Goal: Task Accomplishment & Management: Use online tool/utility

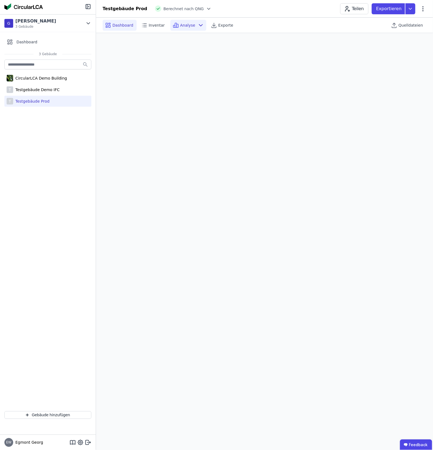
click at [126, 24] on span "Dashboard" at bounding box center [123, 25] width 21 height 5
select select "*"
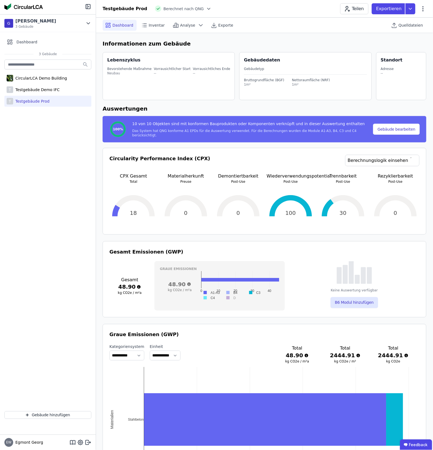
click at [206, 6] on icon at bounding box center [208, 8] width 5 height 5
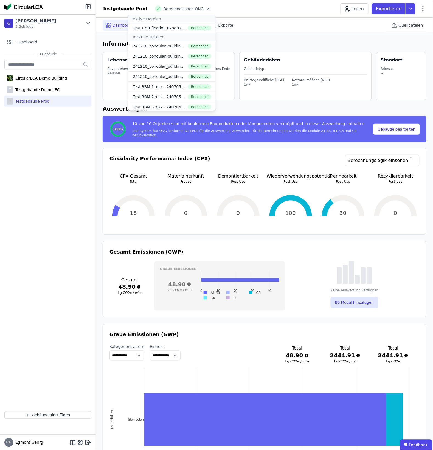
click at [212, 11] on div "Testgebäude Prod Berechnet nach QNG Aktive Dateien Test_Certification Exports_f…" at bounding box center [264, 8] width 337 height 11
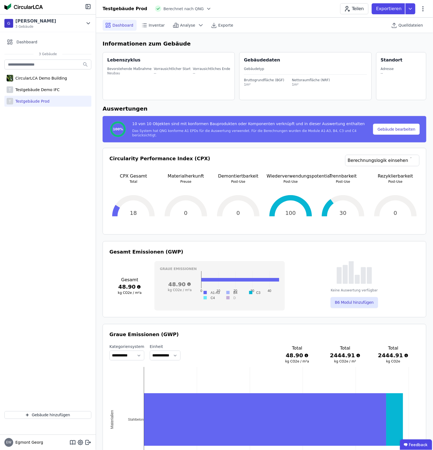
click at [206, 9] on icon at bounding box center [208, 8] width 5 height 5
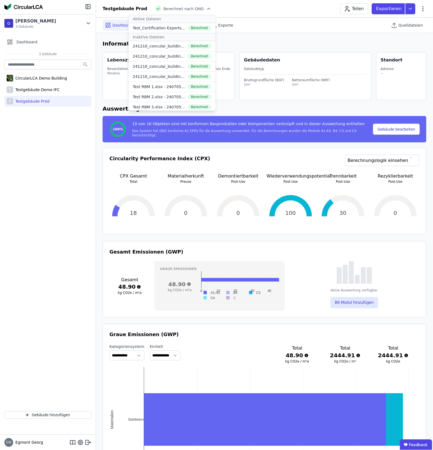
click at [183, 8] on span "Berechnet nach QNG" at bounding box center [184, 8] width 40 height 5
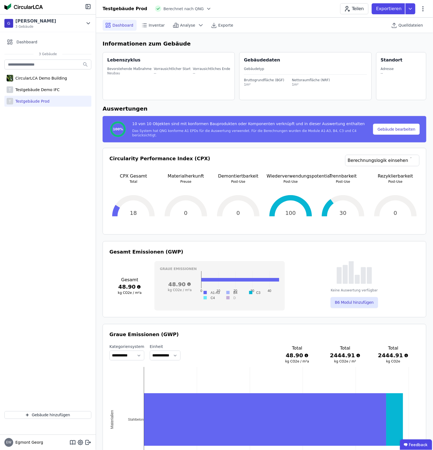
click at [206, 10] on icon at bounding box center [208, 8] width 5 height 5
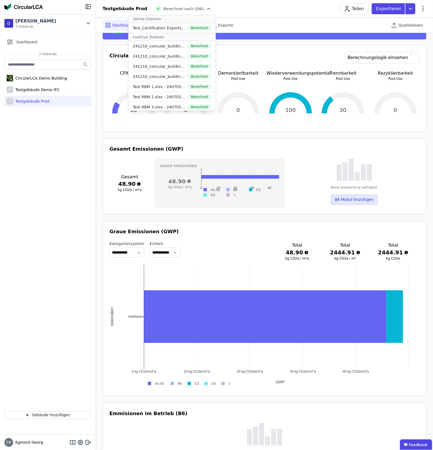
click at [44, 113] on div "CircularLCA Demo Building T Testgebäude Demo IFC T Testgebäude Prod" at bounding box center [48, 232] width 96 height 349
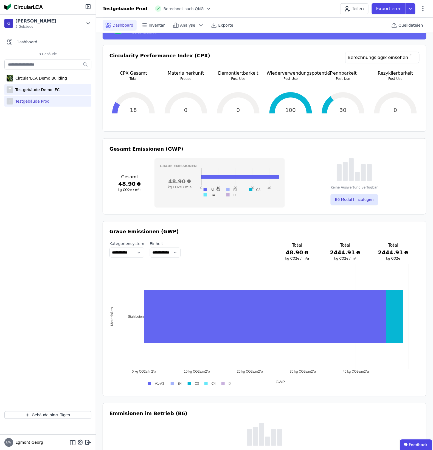
click at [52, 90] on div "Testgebäude Demo IFC" at bounding box center [36, 89] width 46 height 5
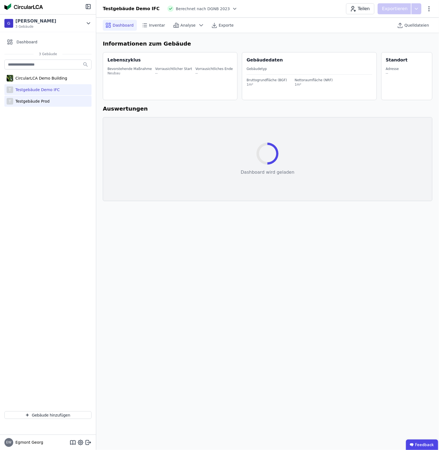
click at [52, 102] on div "T Testgebäude Prod" at bounding box center [47, 101] width 87 height 11
select select "*"
